Goal: Information Seeking & Learning: Understand process/instructions

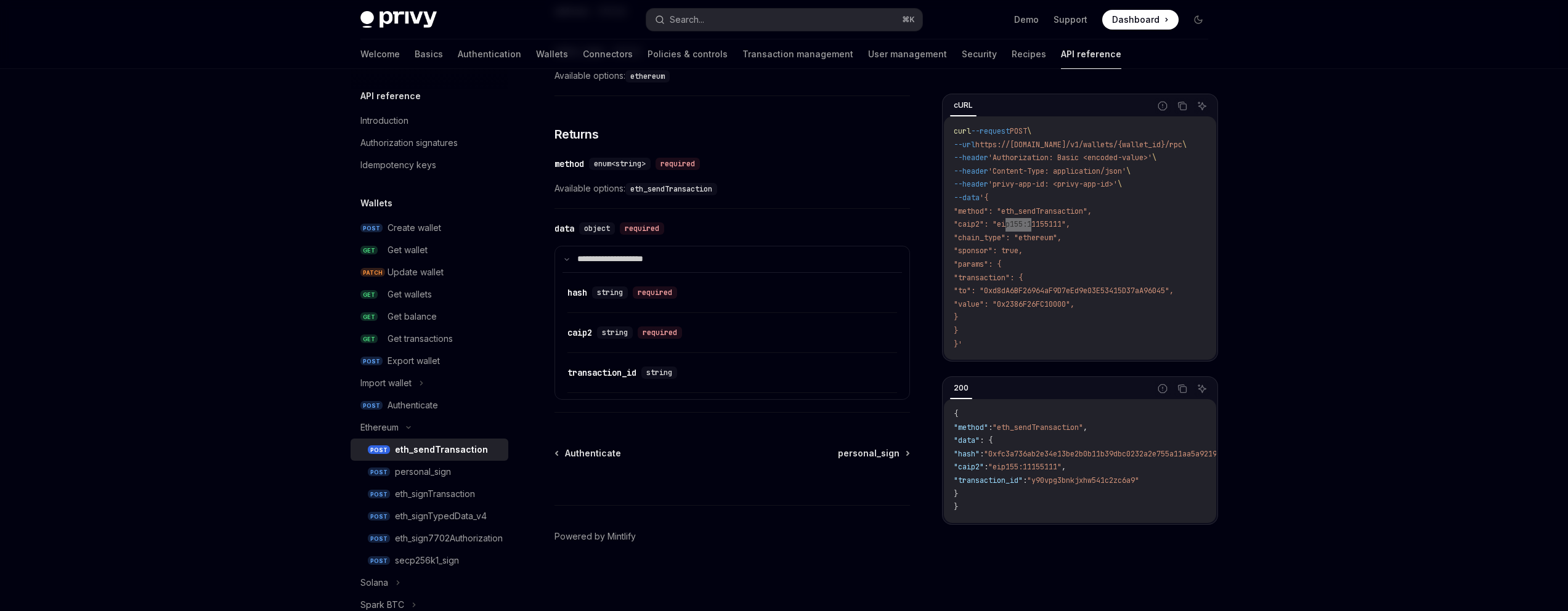
type textarea "*"
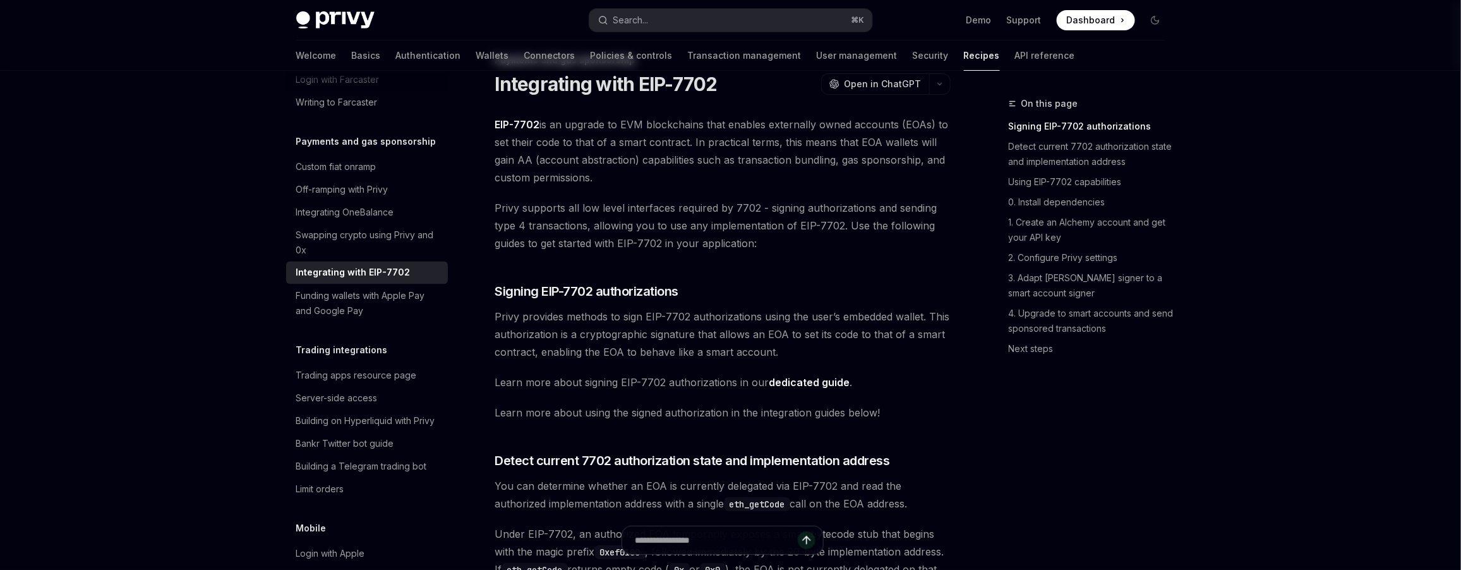
scroll to position [104, 0]
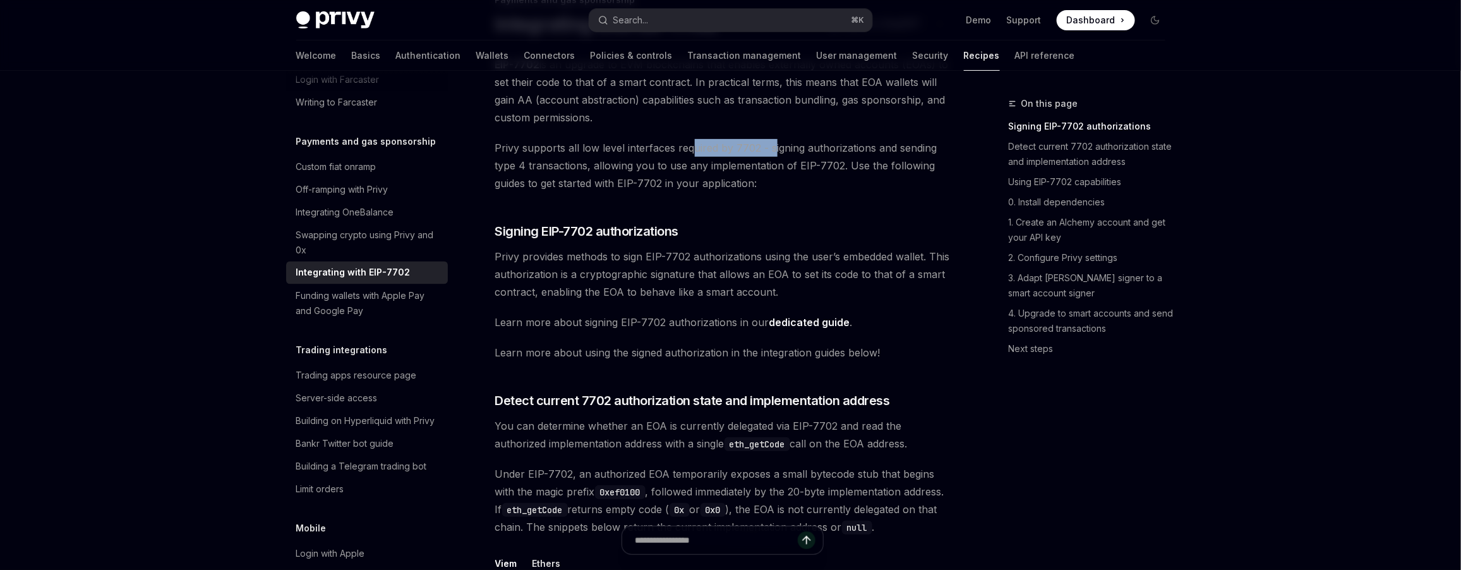
drag, startPoint x: 712, startPoint y: 147, endPoint x: 772, endPoint y: 152, distance: 60.8
click at [772, 152] on span "Privy supports all low level interfaces required by 7702 - signing authorizatio…" at bounding box center [722, 165] width 455 height 53
drag, startPoint x: 558, startPoint y: 166, endPoint x: 673, endPoint y: 168, distance: 114.9
click at [673, 168] on span "Privy supports all low level interfaces required by 7702 - signing authorizatio…" at bounding box center [722, 165] width 455 height 53
drag, startPoint x: 618, startPoint y: 253, endPoint x: 650, endPoint y: 253, distance: 32.8
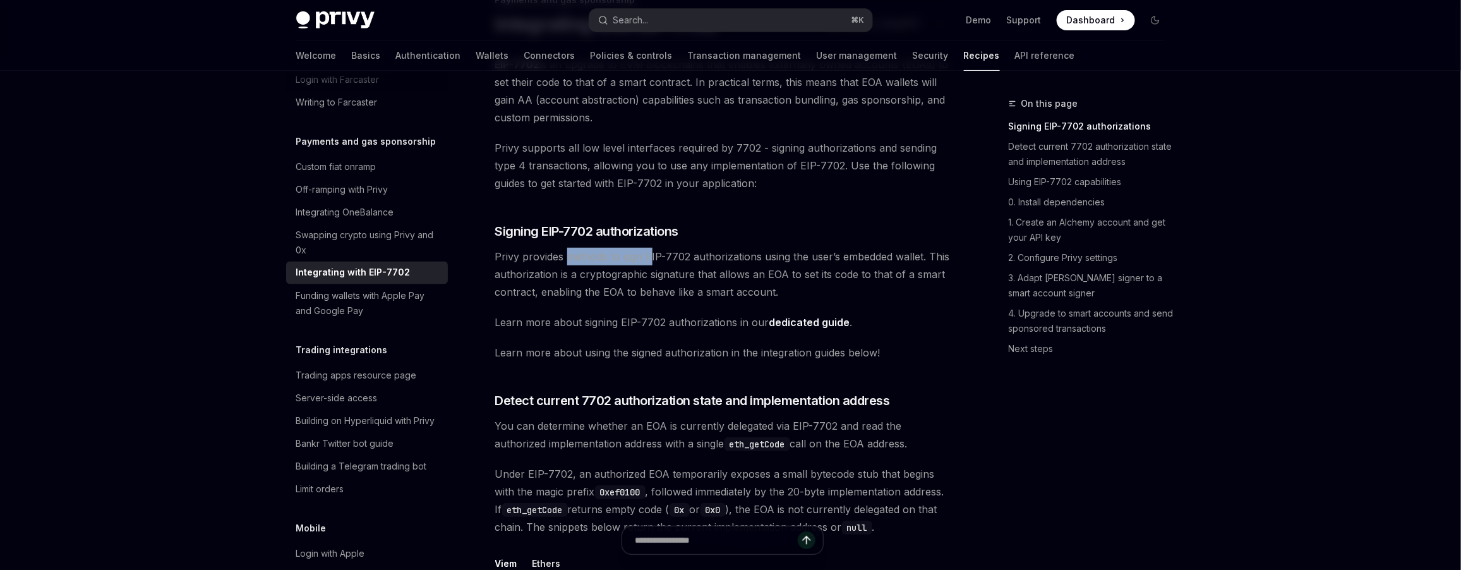
click at [650, 253] on span "Privy provides methods to sign EIP-7702 authorizations using the user’s embedde…" at bounding box center [722, 274] width 455 height 53
drag, startPoint x: 670, startPoint y: 257, endPoint x: 779, endPoint y: 260, distance: 108.7
click at [779, 260] on span "Privy provides methods to sign EIP-7702 authorizations using the user’s embedde…" at bounding box center [722, 274] width 455 height 53
drag, startPoint x: 602, startPoint y: 277, endPoint x: 683, endPoint y: 281, distance: 80.9
click at [683, 281] on span "Privy provides methods to sign EIP-7702 authorizations using the user’s embedde…" at bounding box center [722, 274] width 455 height 53
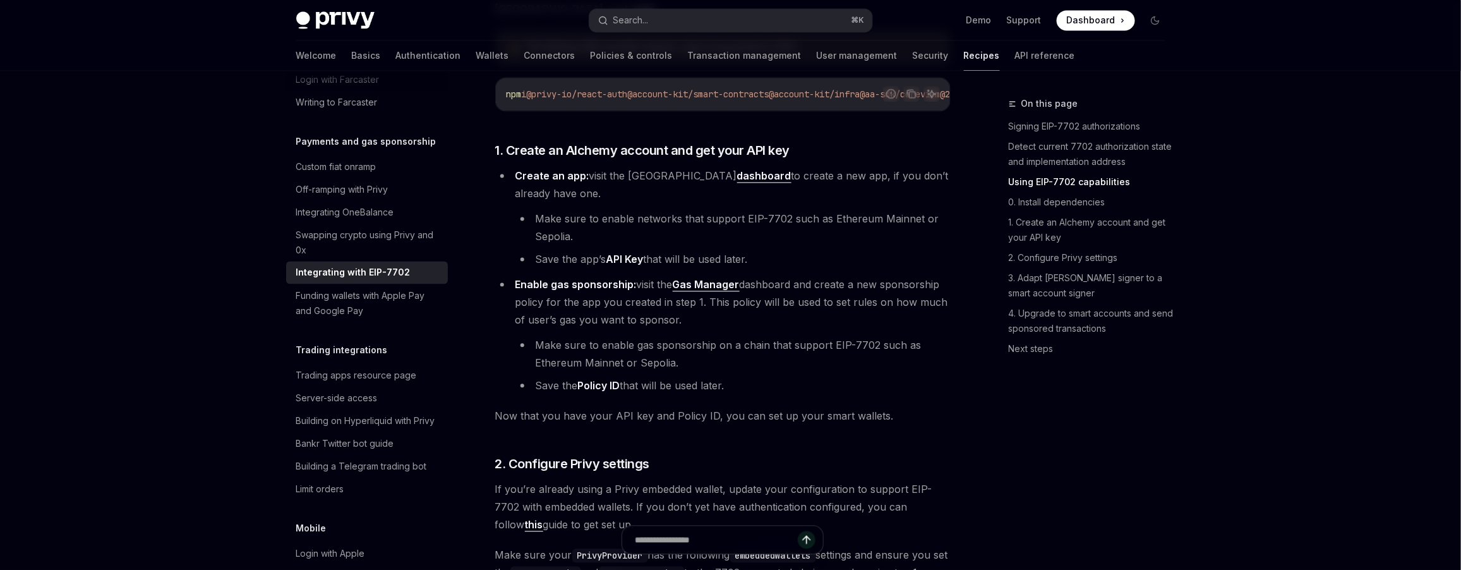
scroll to position [1178, 0]
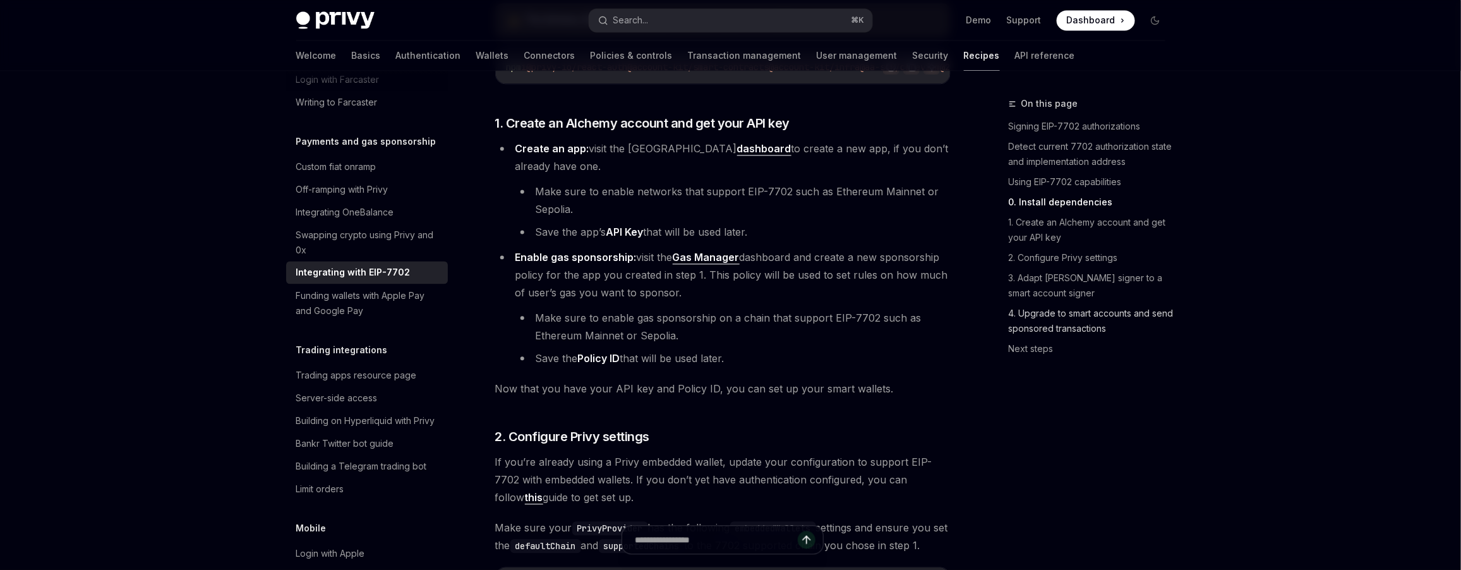
click at [1139, 323] on link "4. Upgrade to smart accounts and send sponsored transactions" at bounding box center [1091, 320] width 167 height 35
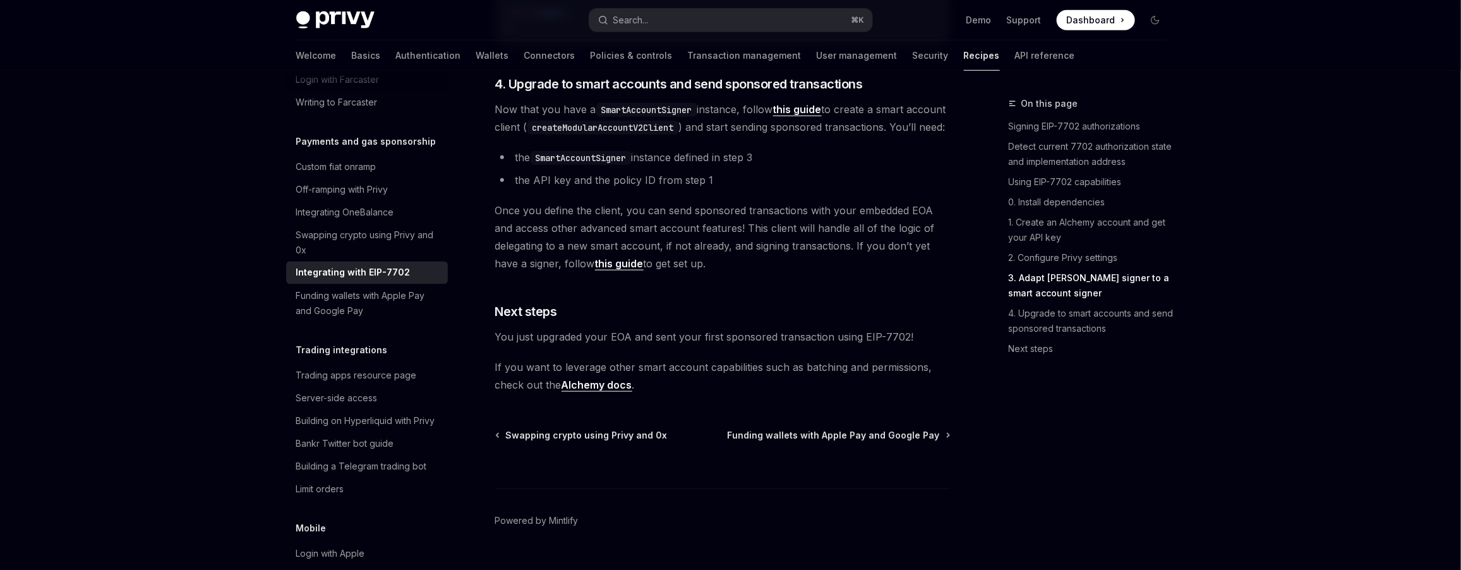
scroll to position [2825, 0]
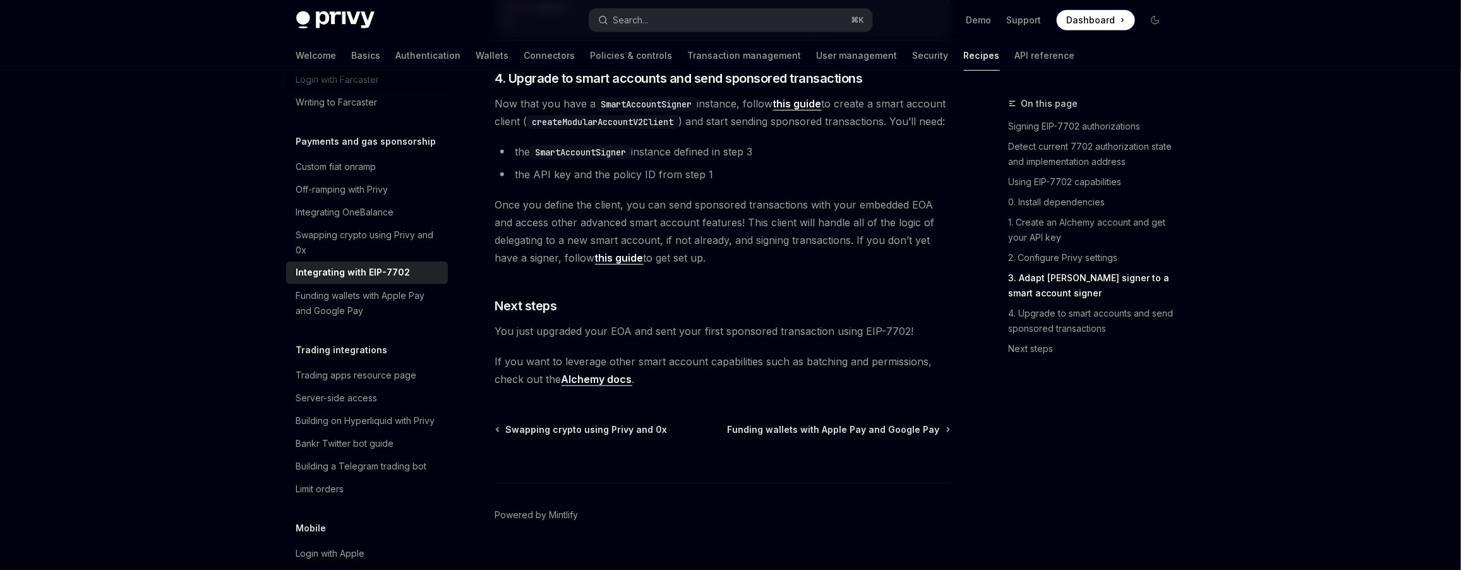
click at [799, 111] on link "this guide" at bounding box center [797, 103] width 49 height 13
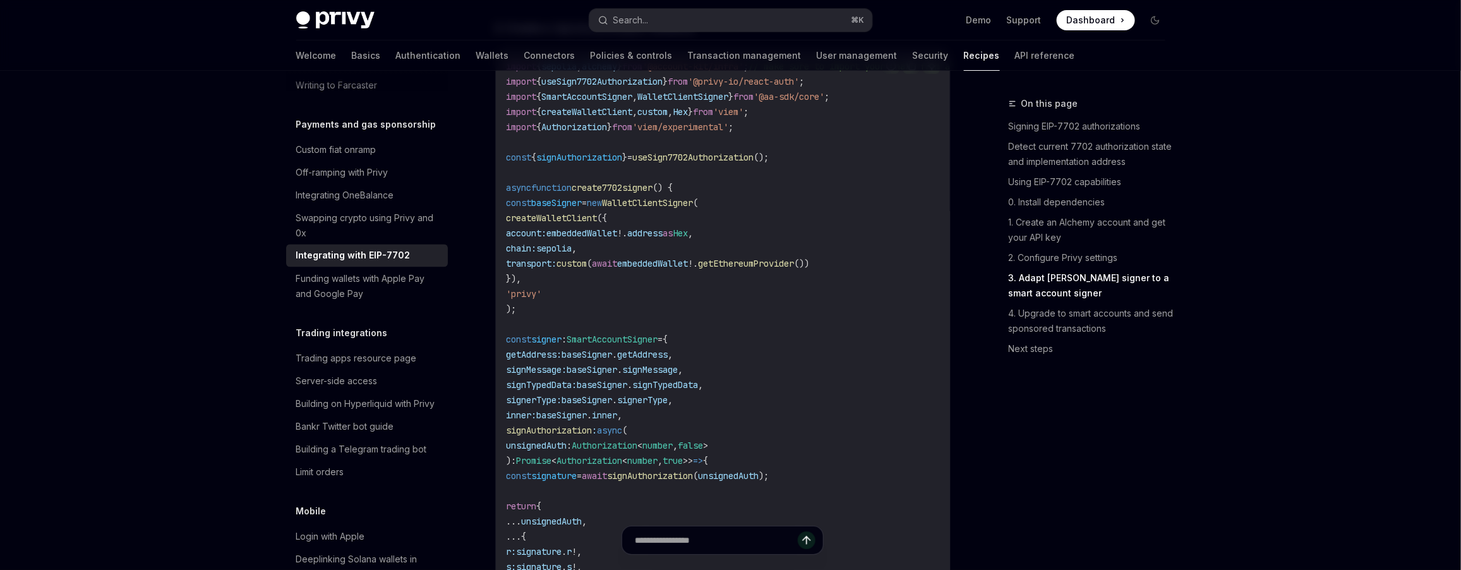
scroll to position [1760, 0]
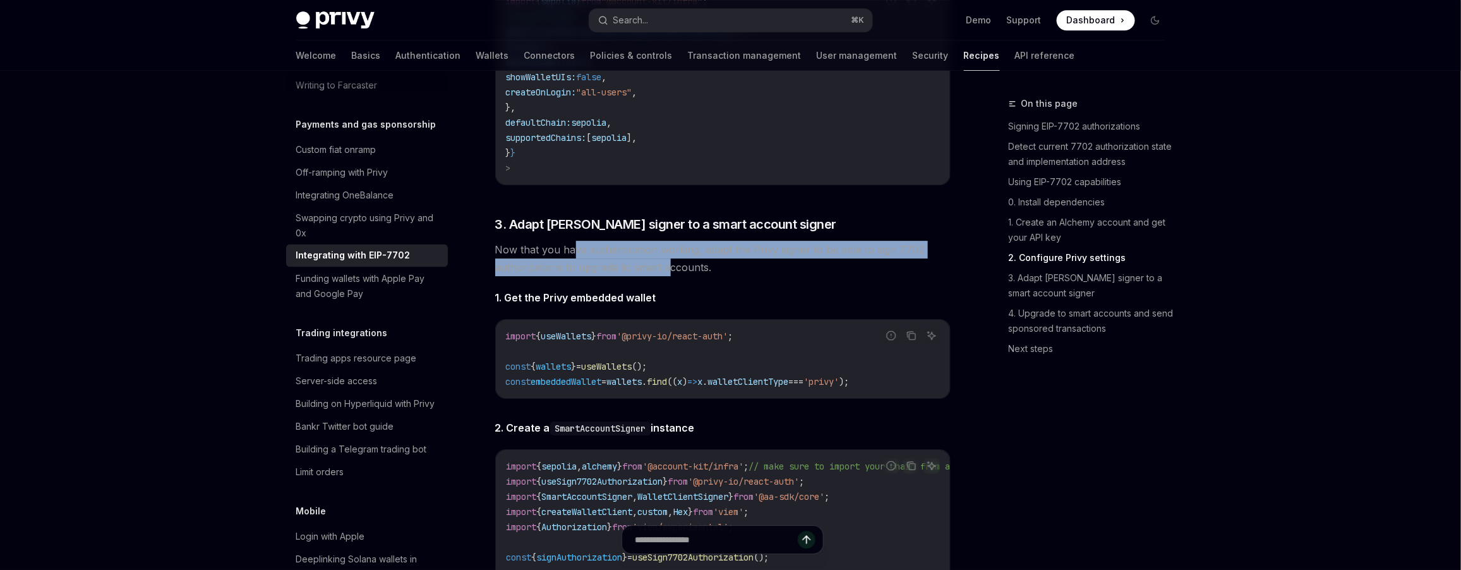
drag, startPoint x: 575, startPoint y: 273, endPoint x: 667, endPoint y: 294, distance: 94.7
click at [667, 276] on span "Now that you have authentication working, adapt the Privy signer to be able to …" at bounding box center [722, 258] width 455 height 35
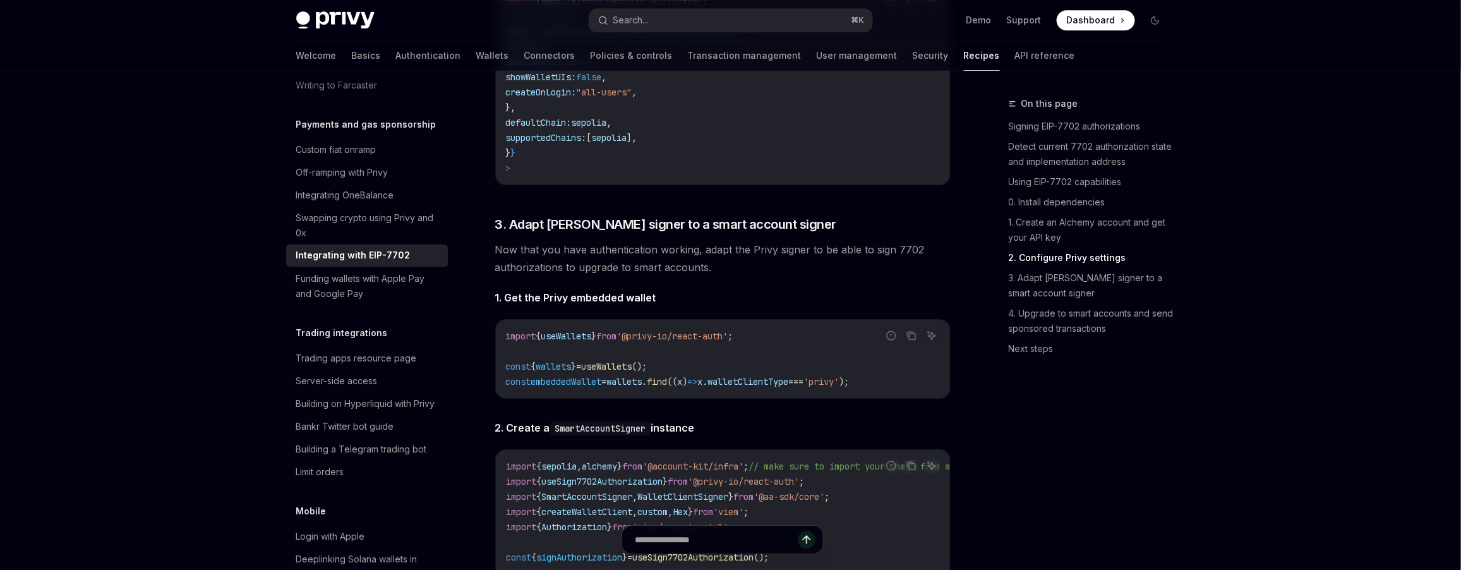
click at [701, 298] on div "In this guide, we will transform your Privy embedded wallet into a smart wallet…" at bounding box center [722, 358] width 455 height 2189
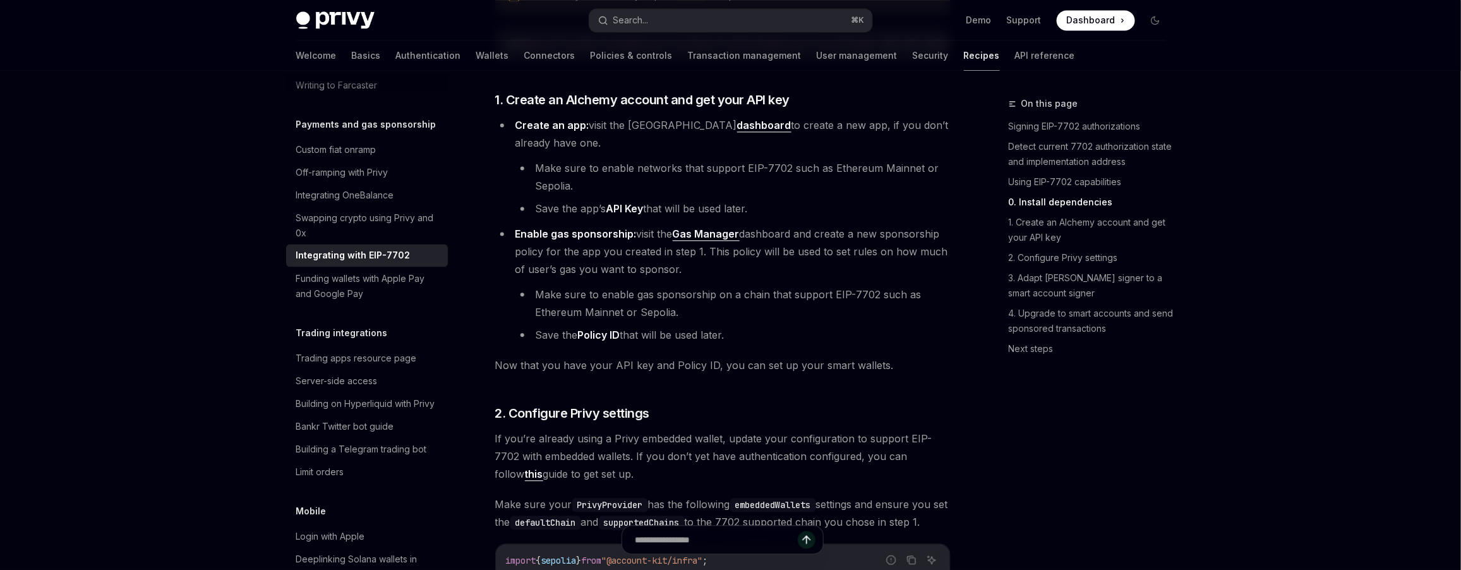
scroll to position [1200, 0]
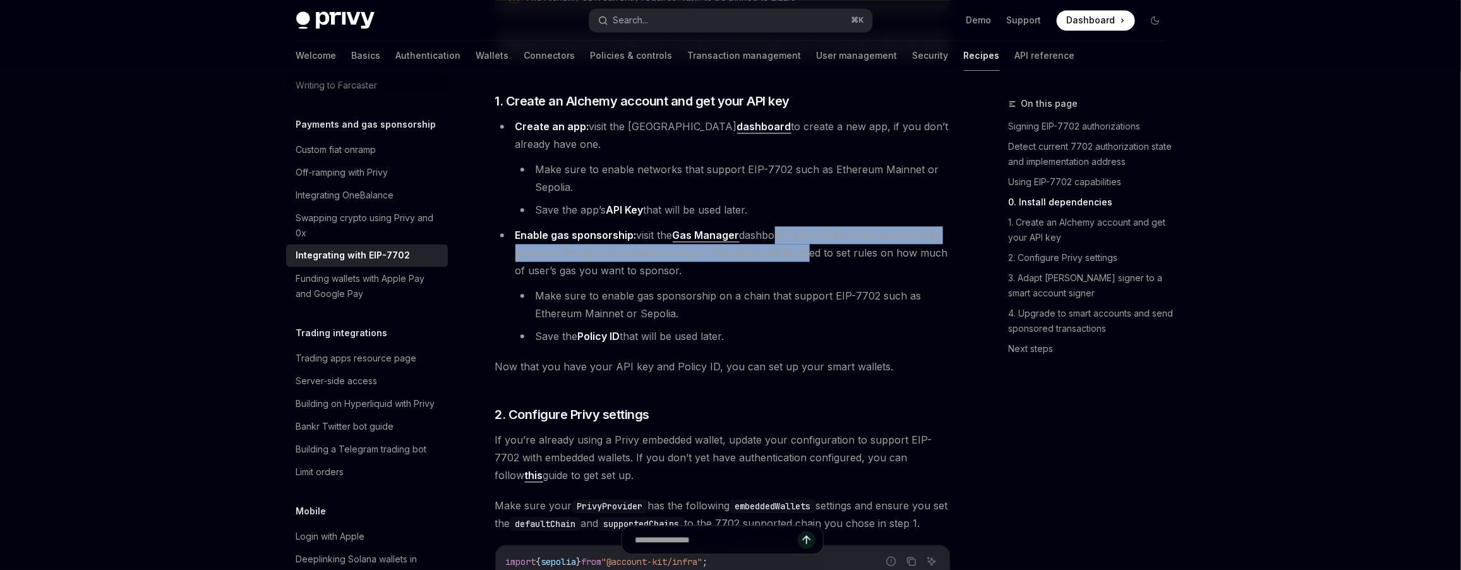
drag, startPoint x: 772, startPoint y: 241, endPoint x: 797, endPoint y: 251, distance: 26.6
click at [797, 251] on span "Enable gas sponsorship: visit the Gas Manager dashboard and create a new sponso…" at bounding box center [731, 253] width 433 height 48
click at [616, 265] on li "Enable gas sponsorship: visit the Gas Manager dashboard and create a new sponso…" at bounding box center [722, 285] width 455 height 119
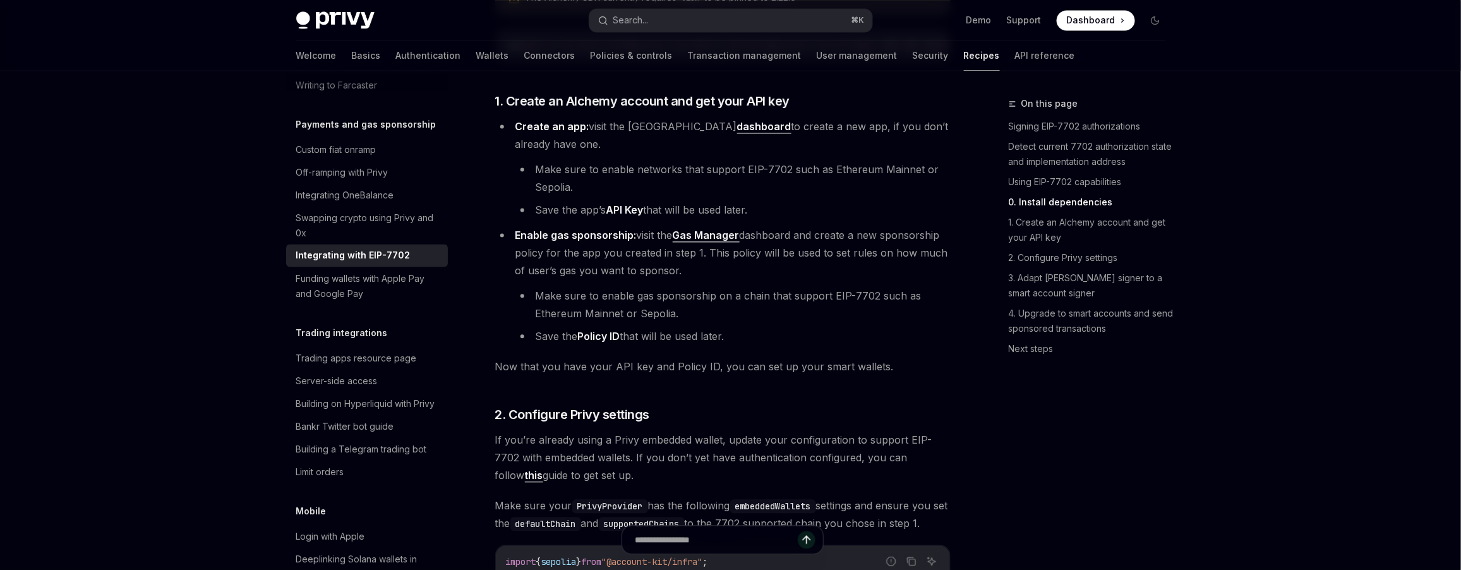
drag, startPoint x: 609, startPoint y: 258, endPoint x: 680, endPoint y: 266, distance: 71.2
click at [680, 266] on li "Enable gas sponsorship: visit the Gas Manager dashboard and create a new sponso…" at bounding box center [722, 285] width 455 height 119
drag, startPoint x: 660, startPoint y: 298, endPoint x: 731, endPoint y: 302, distance: 71.5
click at [731, 302] on li "Make sure to enable gas sponsorship on a chain that support EIP-7702 such as Et…" at bounding box center [732, 304] width 435 height 35
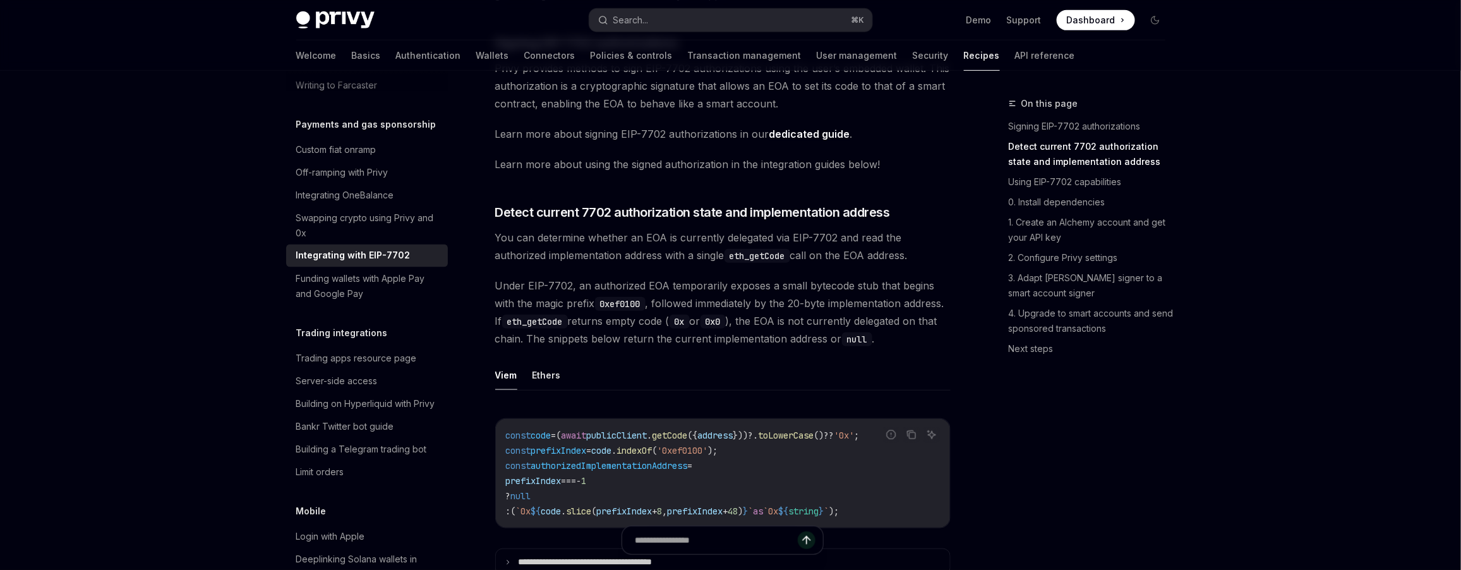
scroll to position [0, 0]
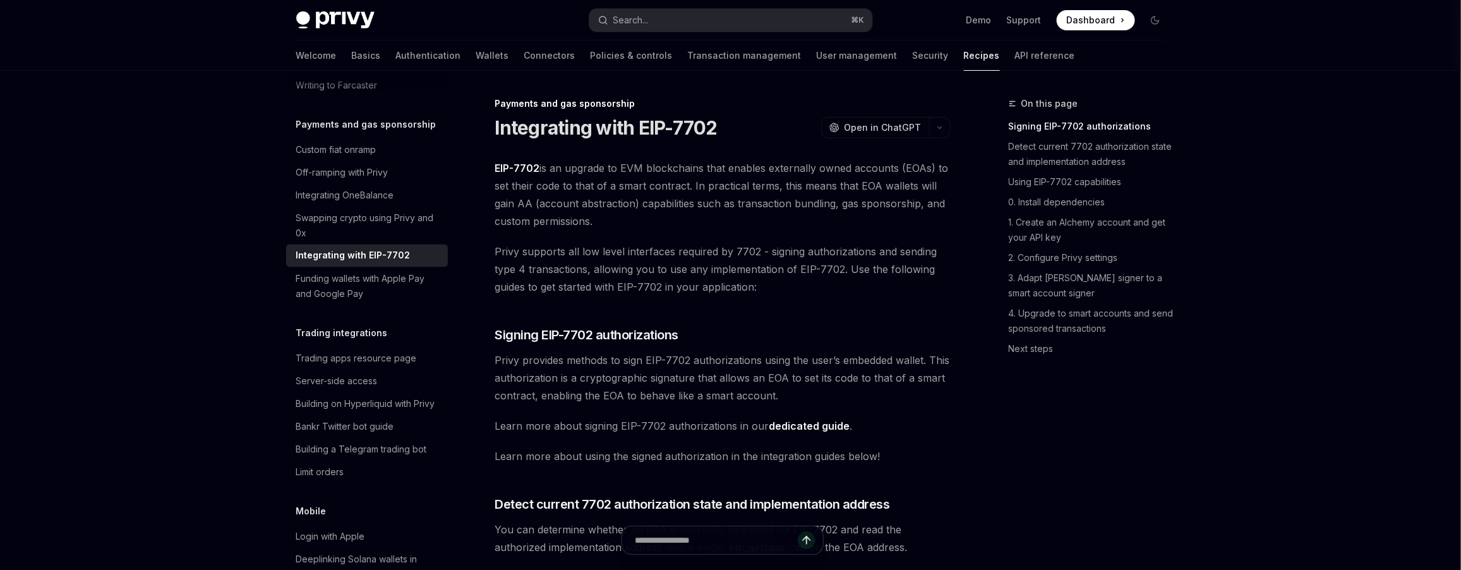
type textarea "*"
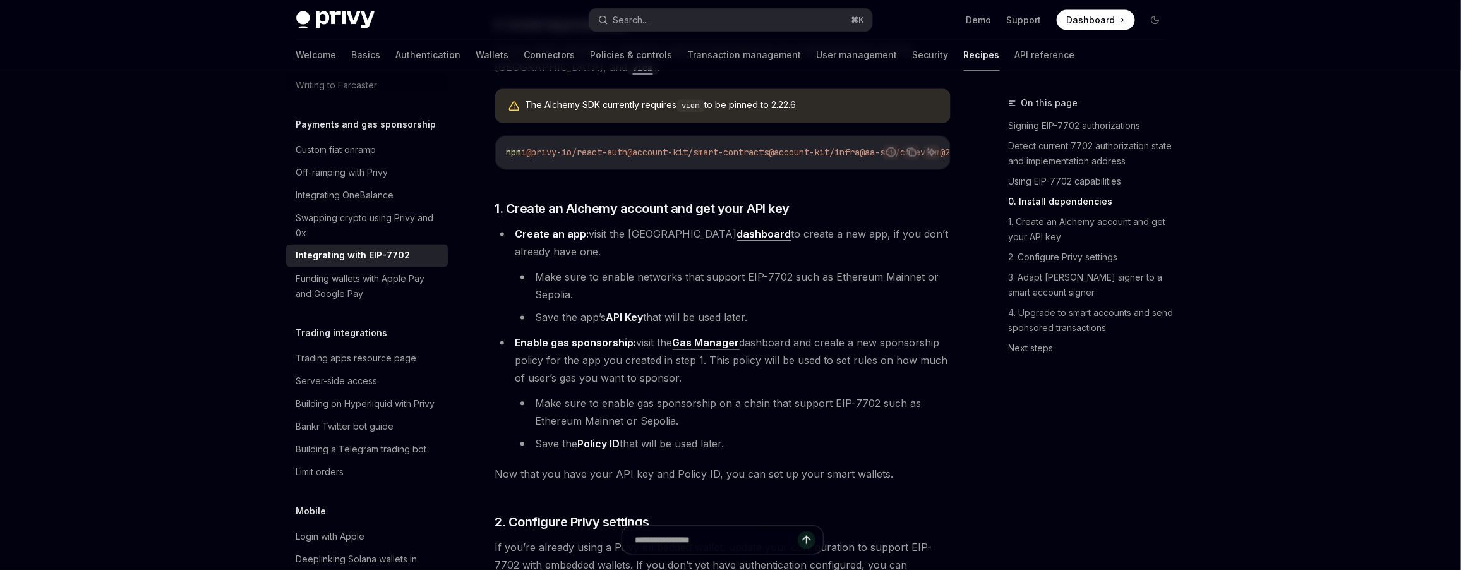
scroll to position [1121, 0]
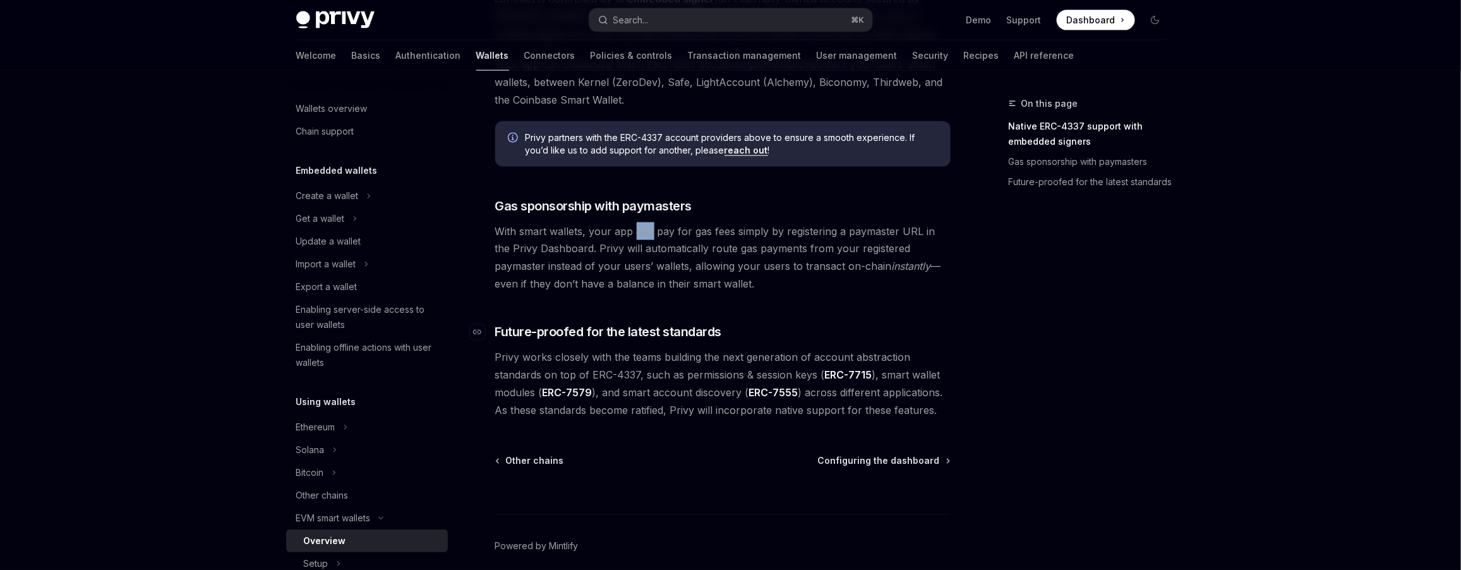
scroll to position [169, 0]
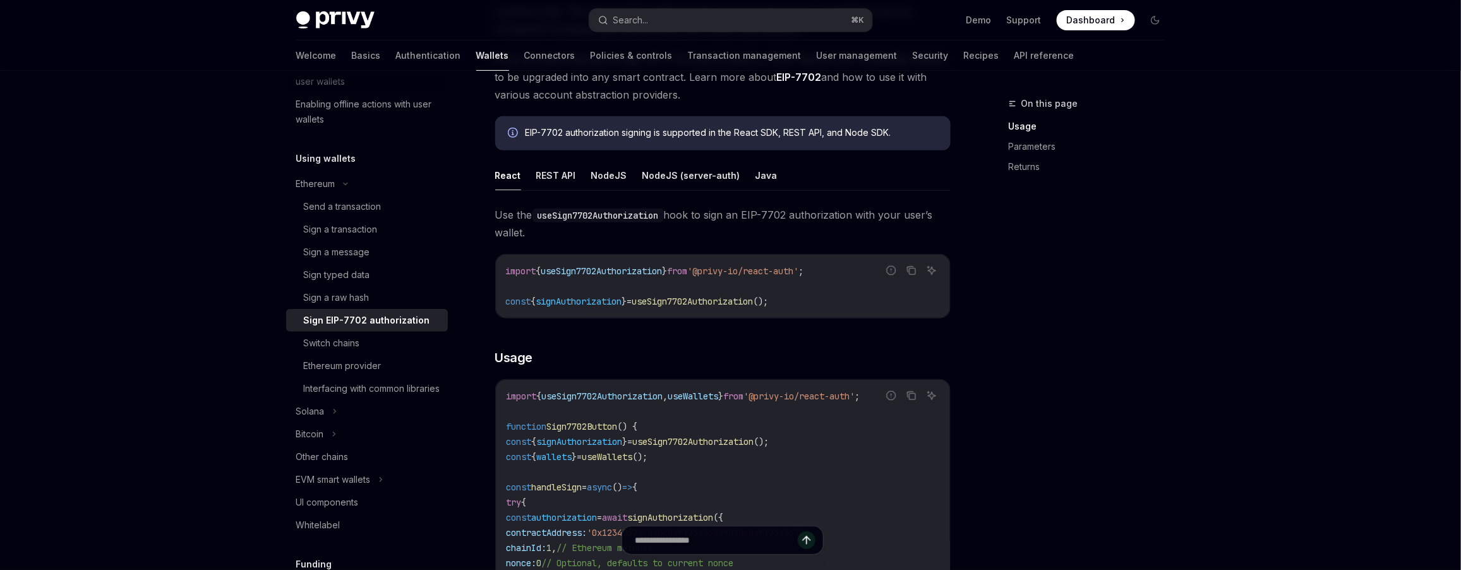
scroll to position [193, 0]
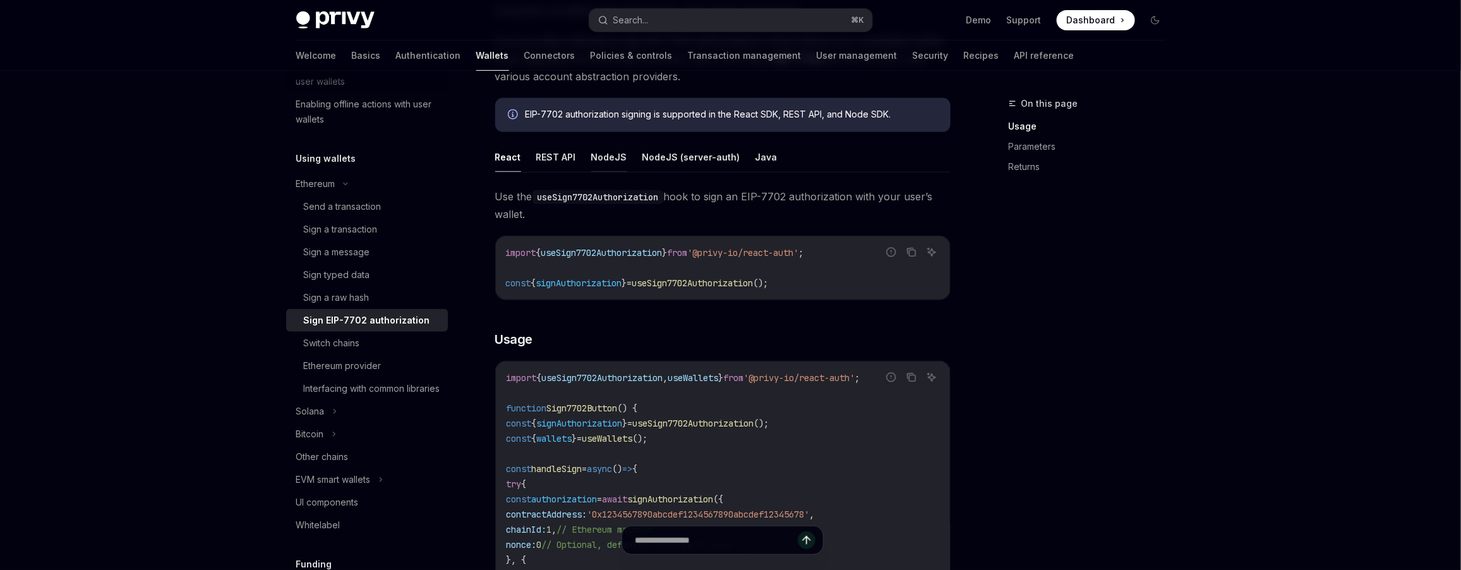
click at [599, 156] on button "NodeJS" at bounding box center [609, 157] width 36 height 30
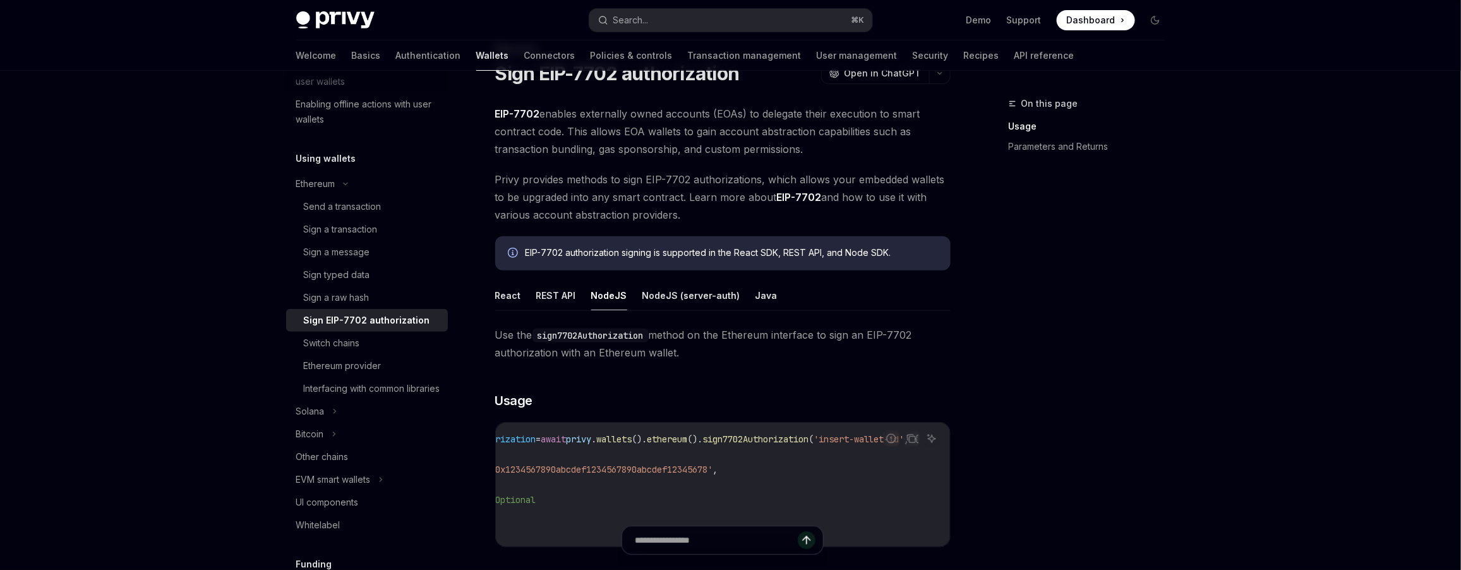
scroll to position [52, 0]
click at [557, 297] on button "REST API" at bounding box center [556, 298] width 40 height 30
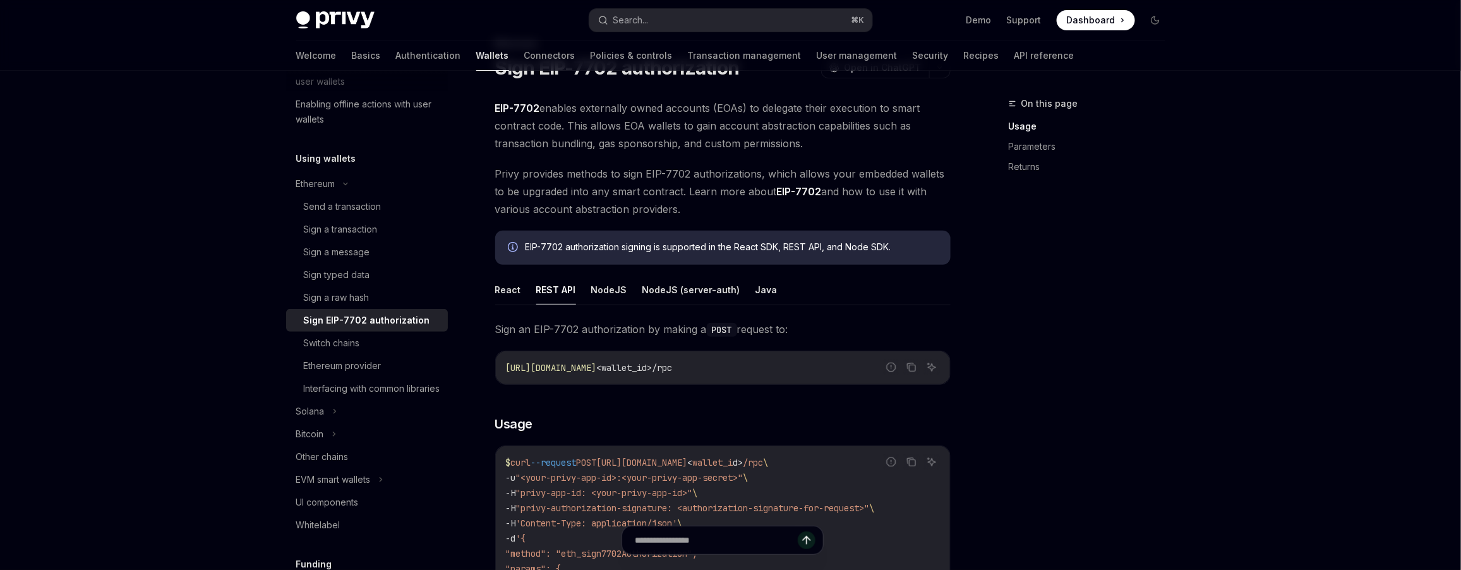
scroll to position [62, 0]
click at [673, 365] on span "<wallet_id>/rpc" at bounding box center [635, 365] width 76 height 11
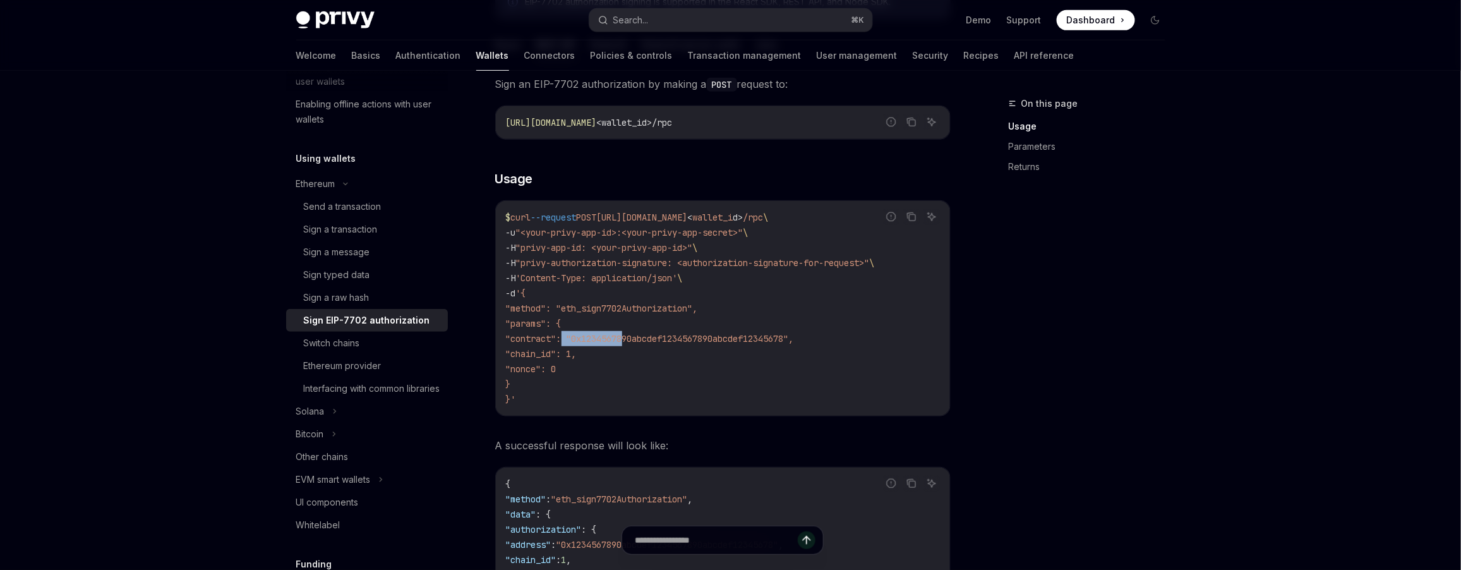
drag, startPoint x: 561, startPoint y: 334, endPoint x: 628, endPoint y: 339, distance: 66.5
click at [628, 339] on span ""contract": "0x1234567890abcdef1234567890abcdef12345678"," at bounding box center [650, 338] width 288 height 11
type textarea "*"
